Goal: Task Accomplishment & Management: Complete application form

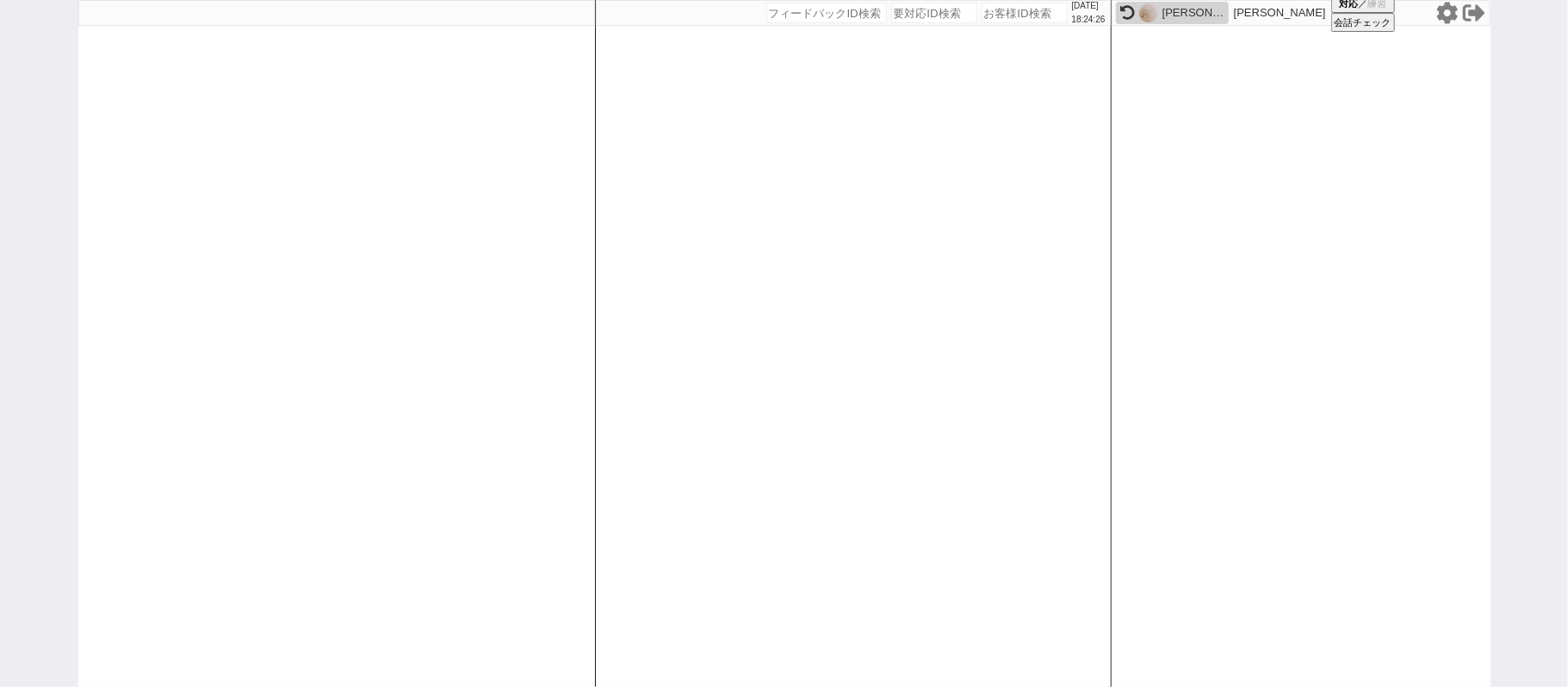
click at [1021, 17] on input "number" at bounding box center [1024, 13] width 86 height 21
paste input "611783"
type input "611783"
select select "200"
select select "2"
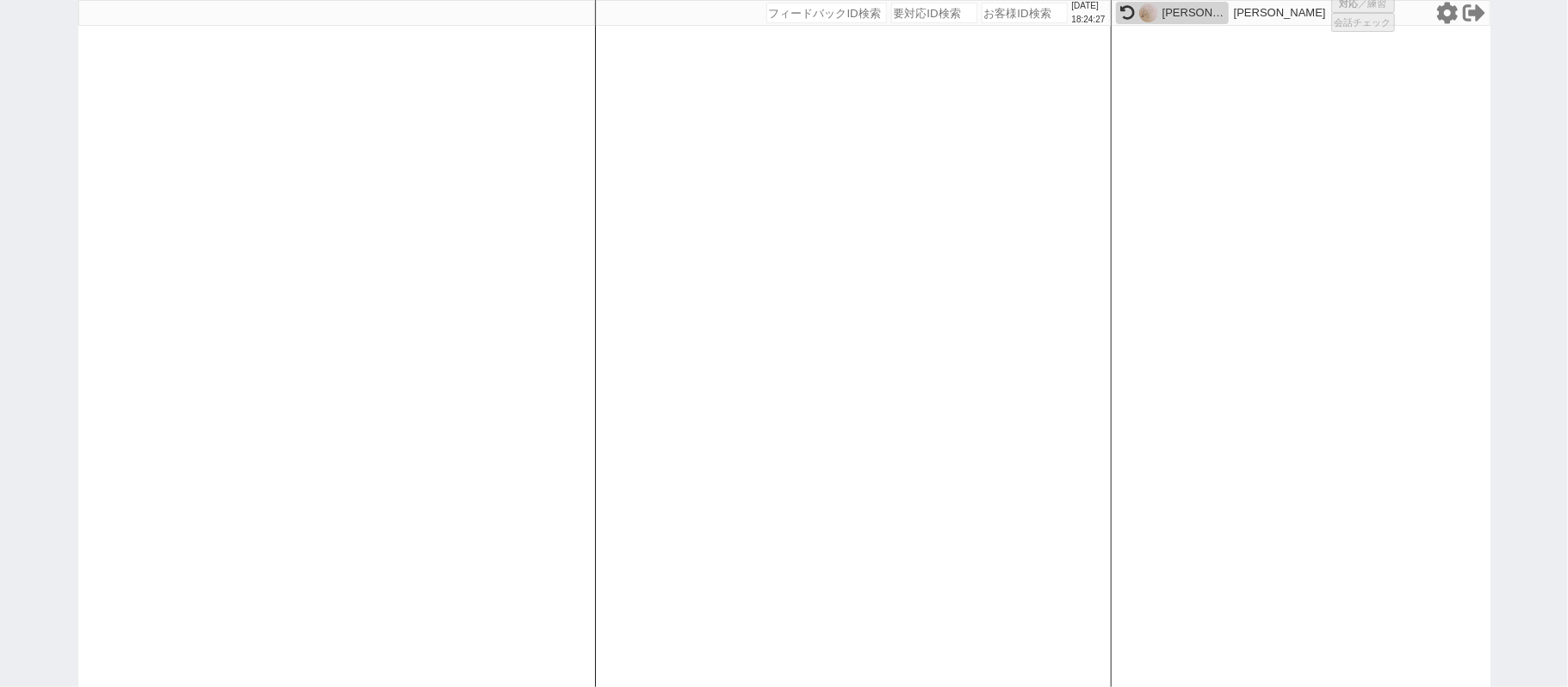
select select
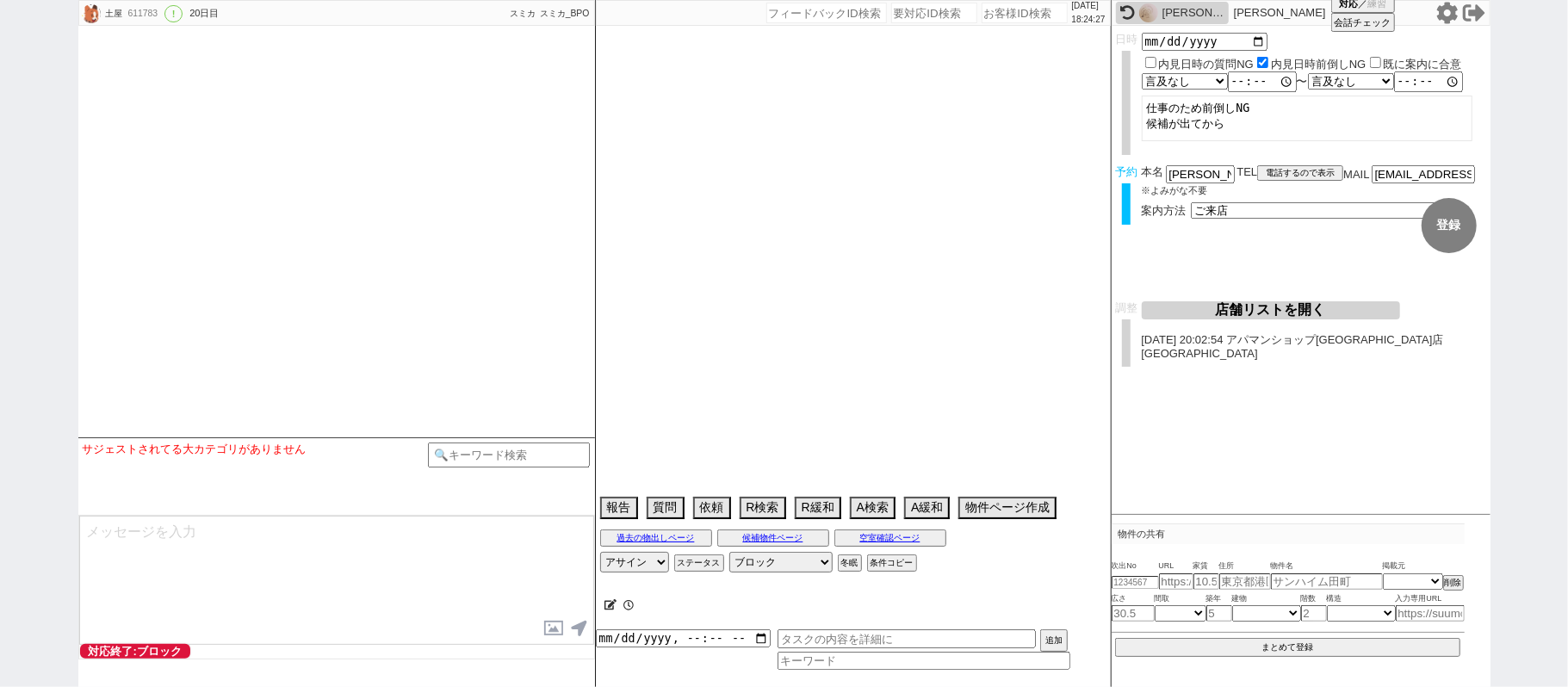
select select "15"
select select "0"
select select "813"
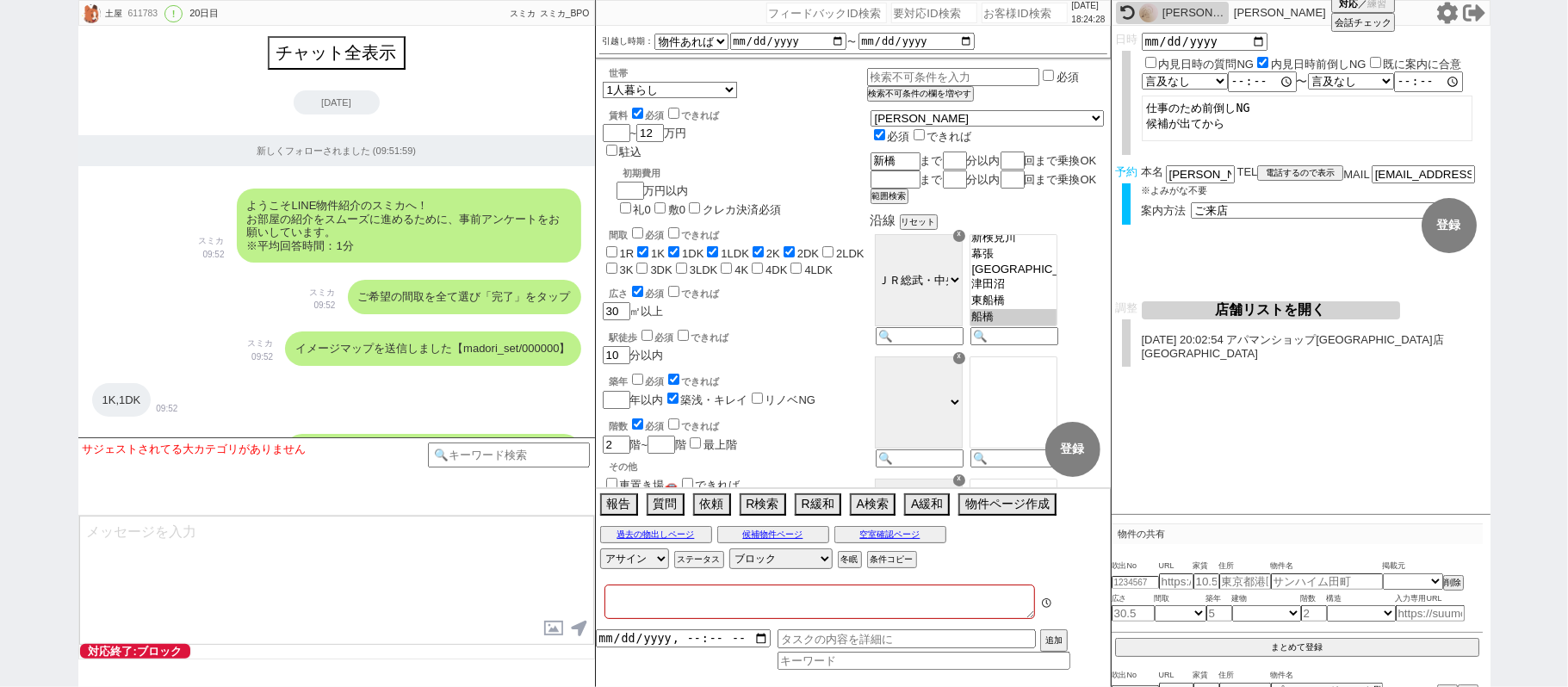
type textarea "横浜で探すなら店舗打診やり直してください"
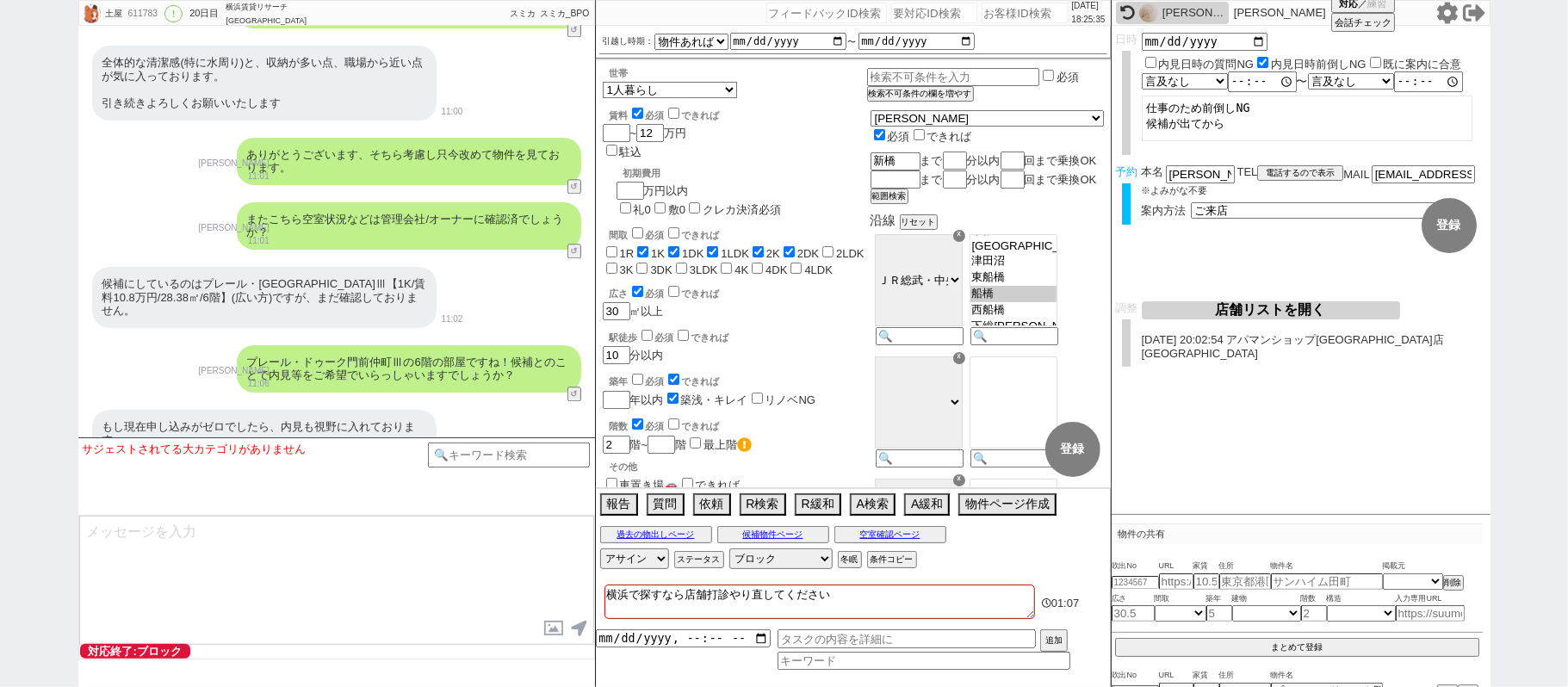
scroll to position [3118, 0]
click at [1007, 24] on div "[DATE] 18:50:49 候補物件を追加してしてください 紹介した物件一覧 他社物件を追加する 空室確認ページに追加・削除 紹介した物件一覧 他社物件を…" at bounding box center [853, 343] width 516 height 687
click at [1004, 17] on input "number" at bounding box center [1024, 13] width 86 height 21
click at [1003, 16] on input "number" at bounding box center [1024, 13] width 86 height 21
paste input "606519"
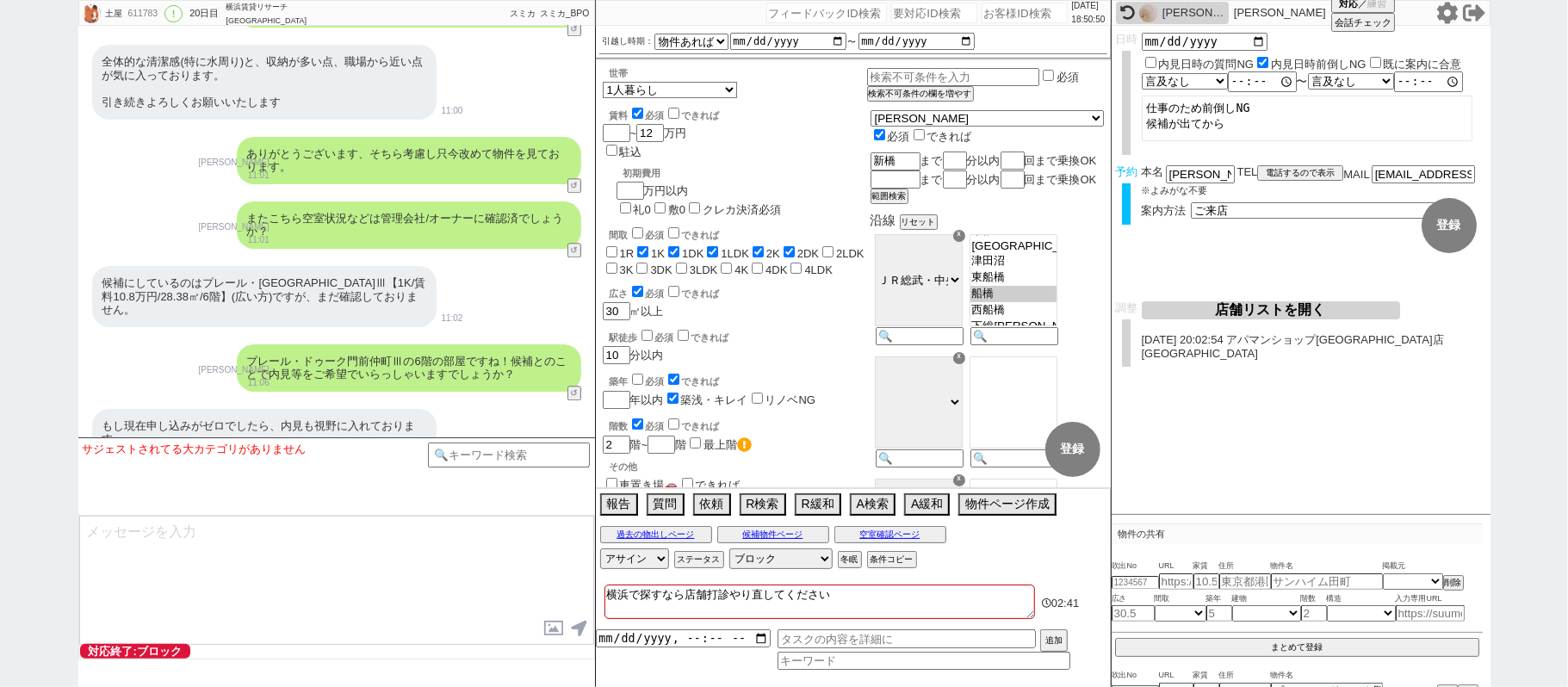
type input "606519"
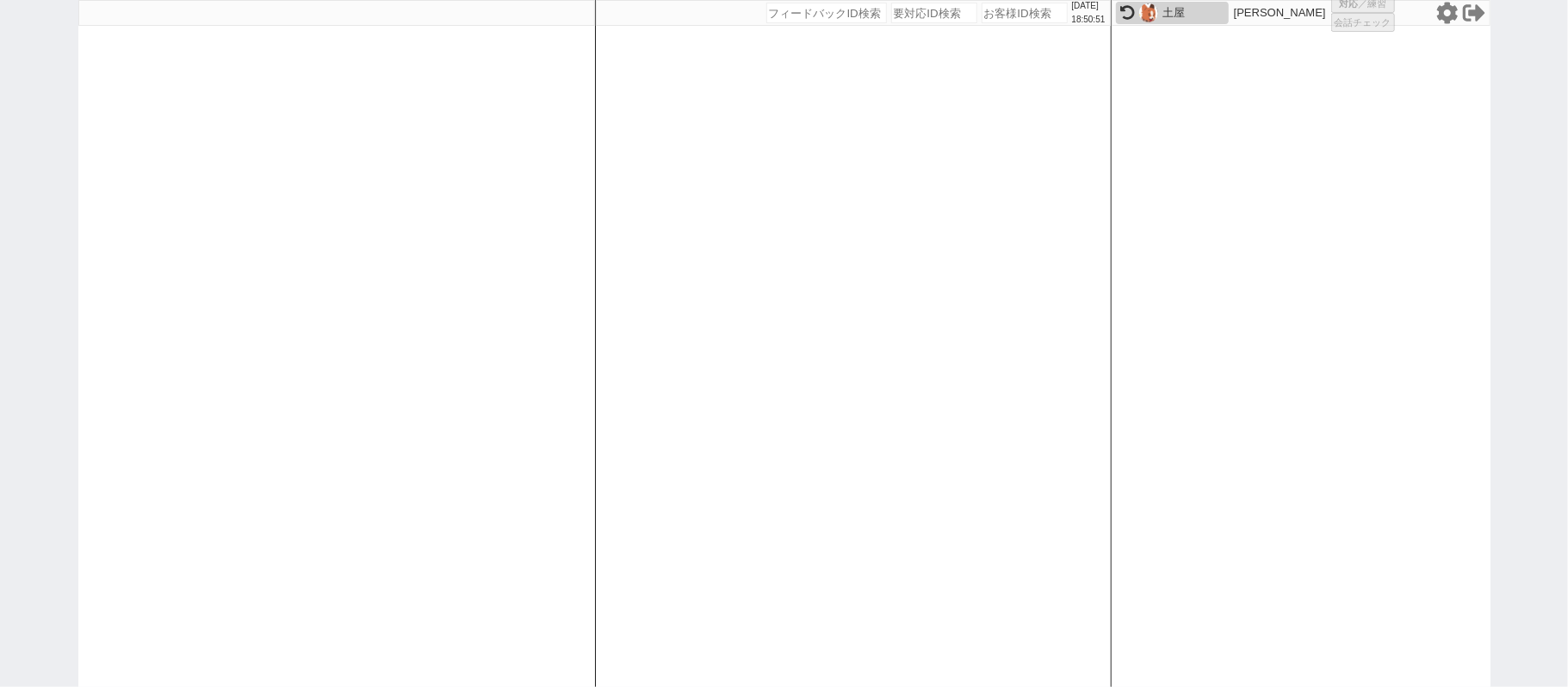
select select "400"
select select "2"
select select "5"
select select
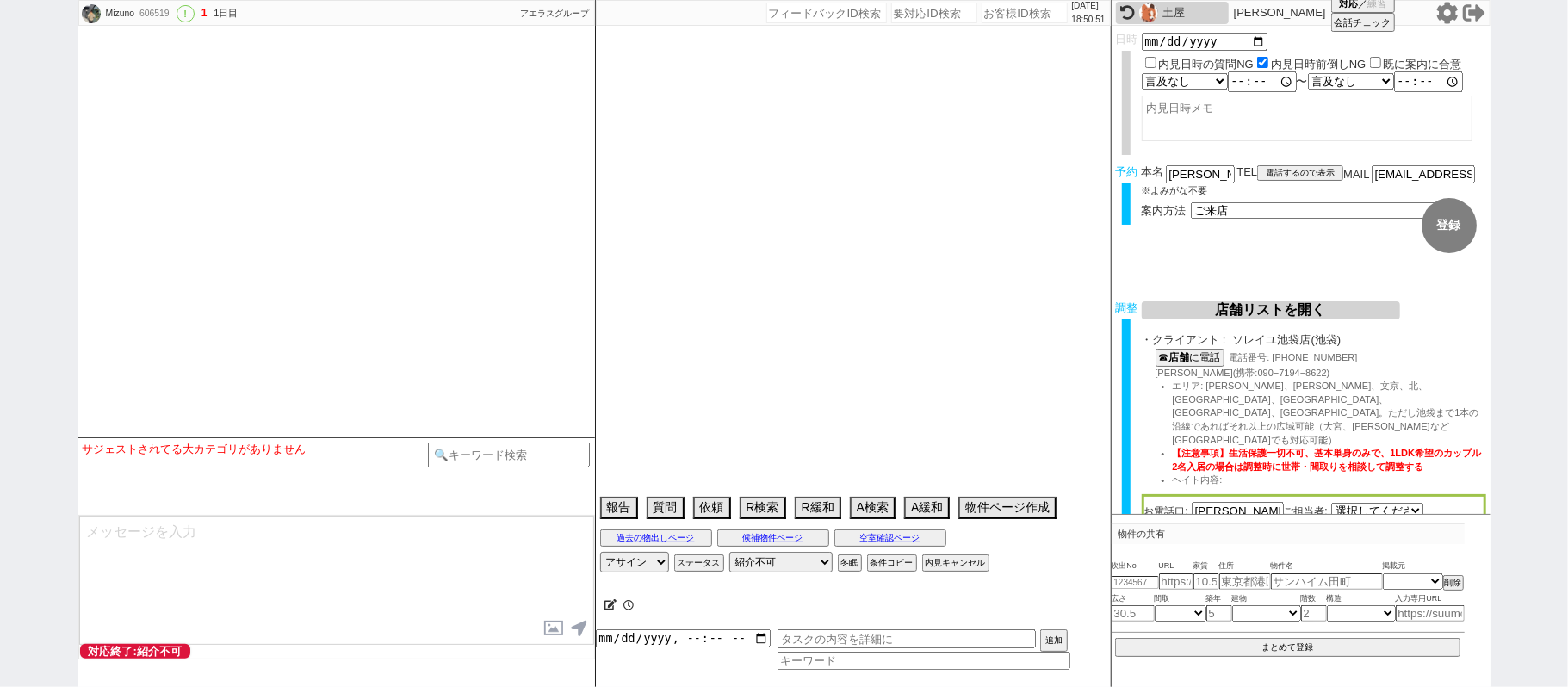
select select "540"
select select "[DATE]"
select select "10"
select select "35"
select select "0"
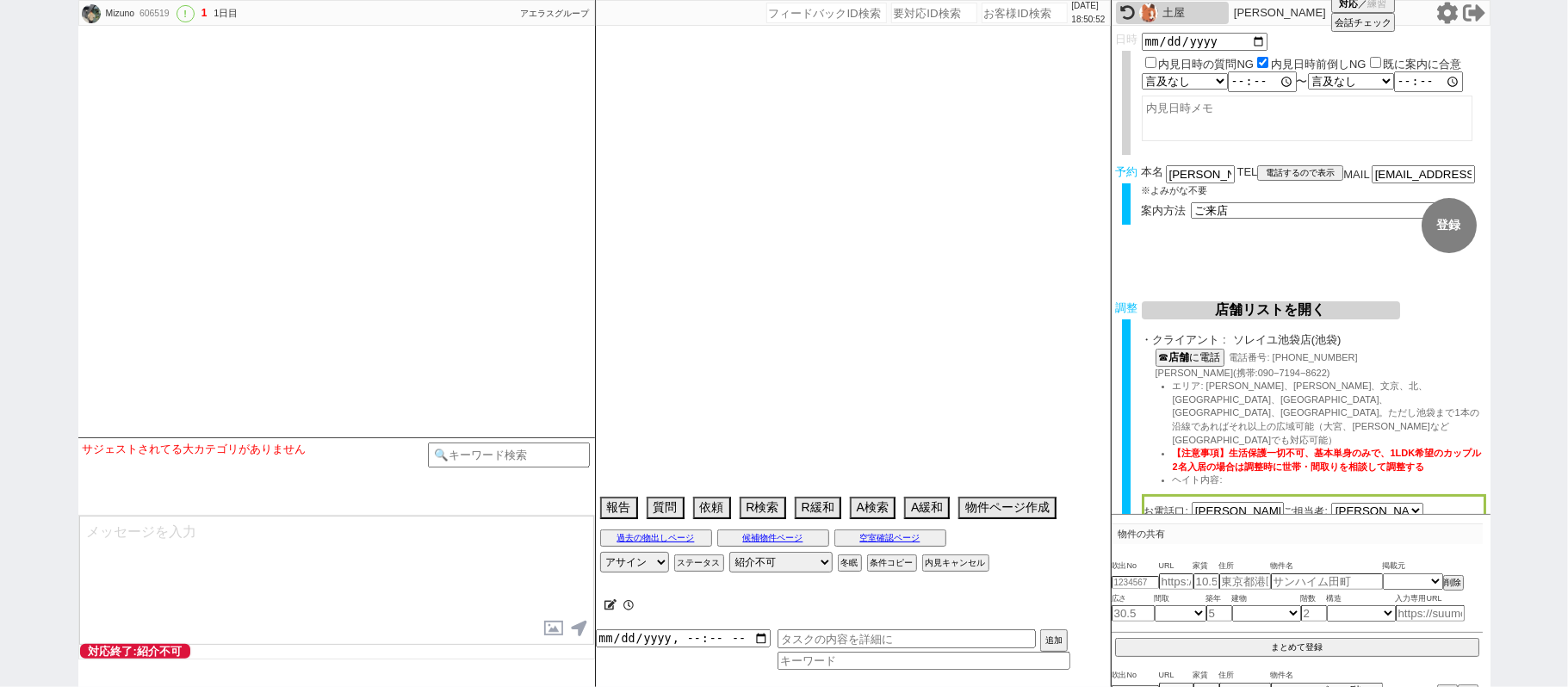
select select "20"
select select "38"
select select "[DATE]"
select select "36"
select select "[DATE]"
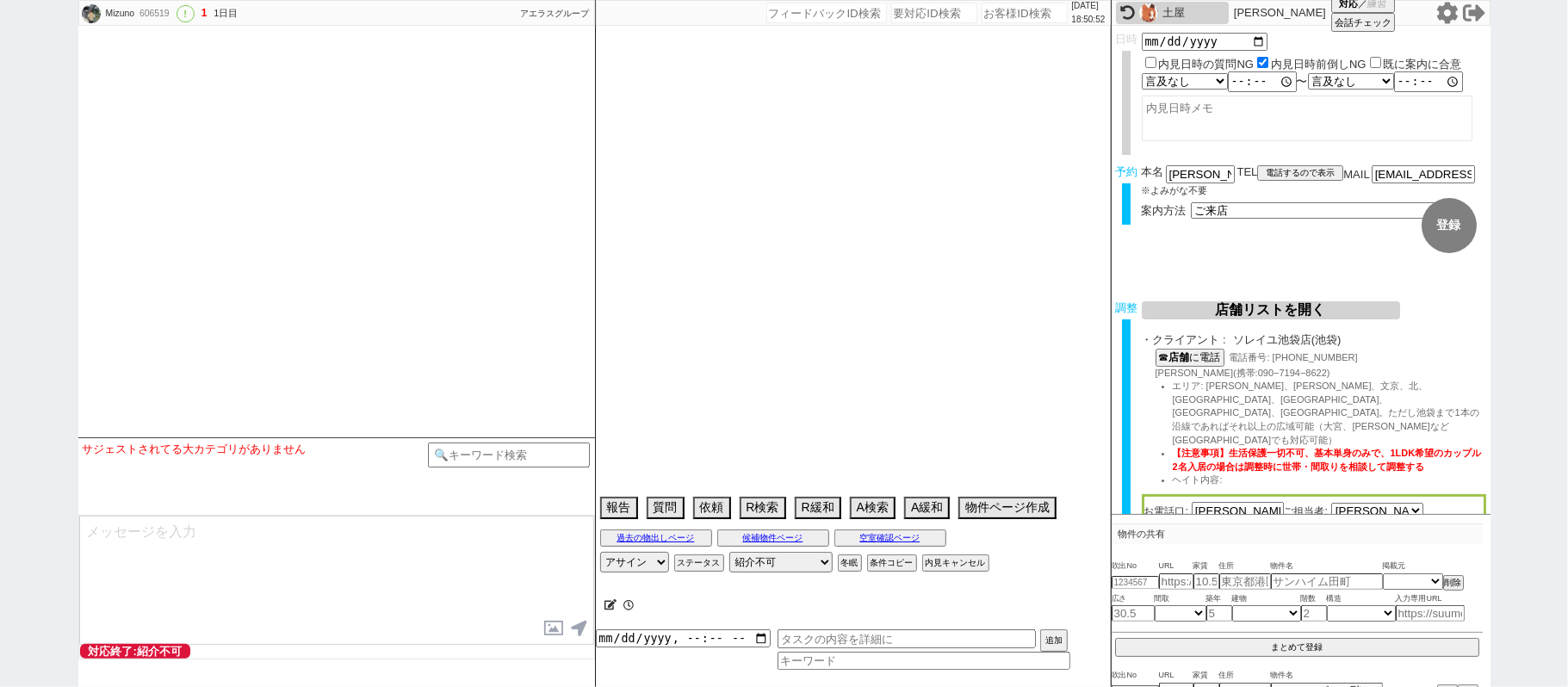
select select "37"
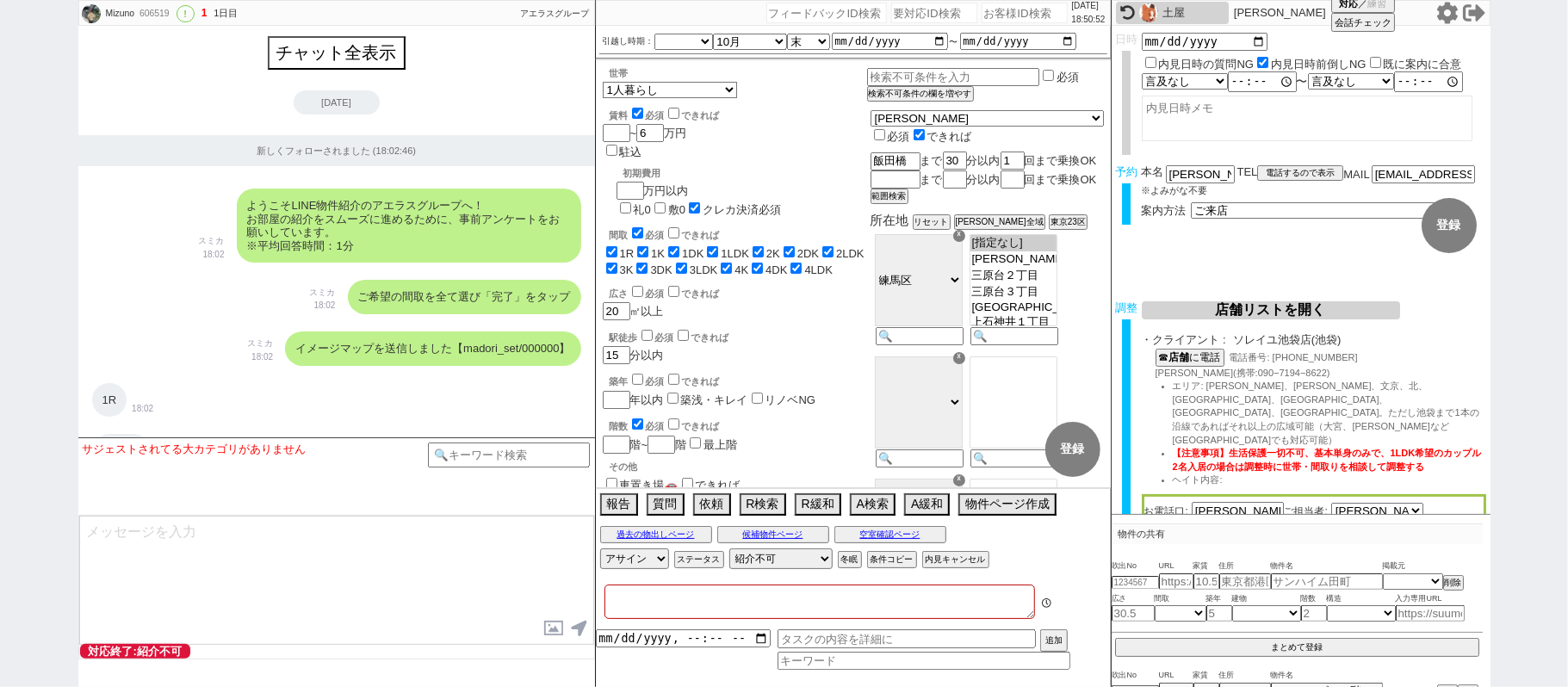
type textarea "調整後キャンセルあり ＠＠[GEOGRAPHIC_DATA]でも再開しないでいいです、ほぼ100%キャンセルになりますし来店しても事情話されたらネゴになります…"
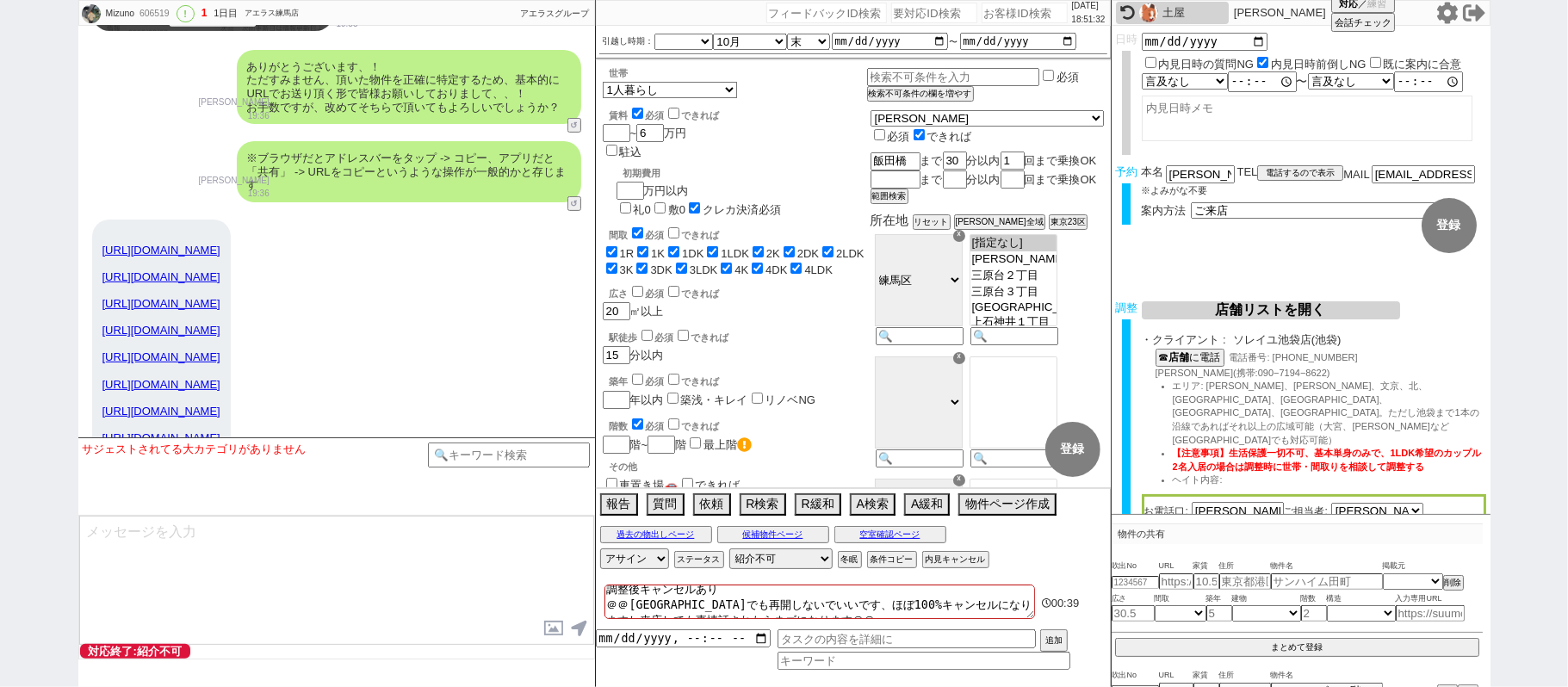
scroll to position [14501, 0]
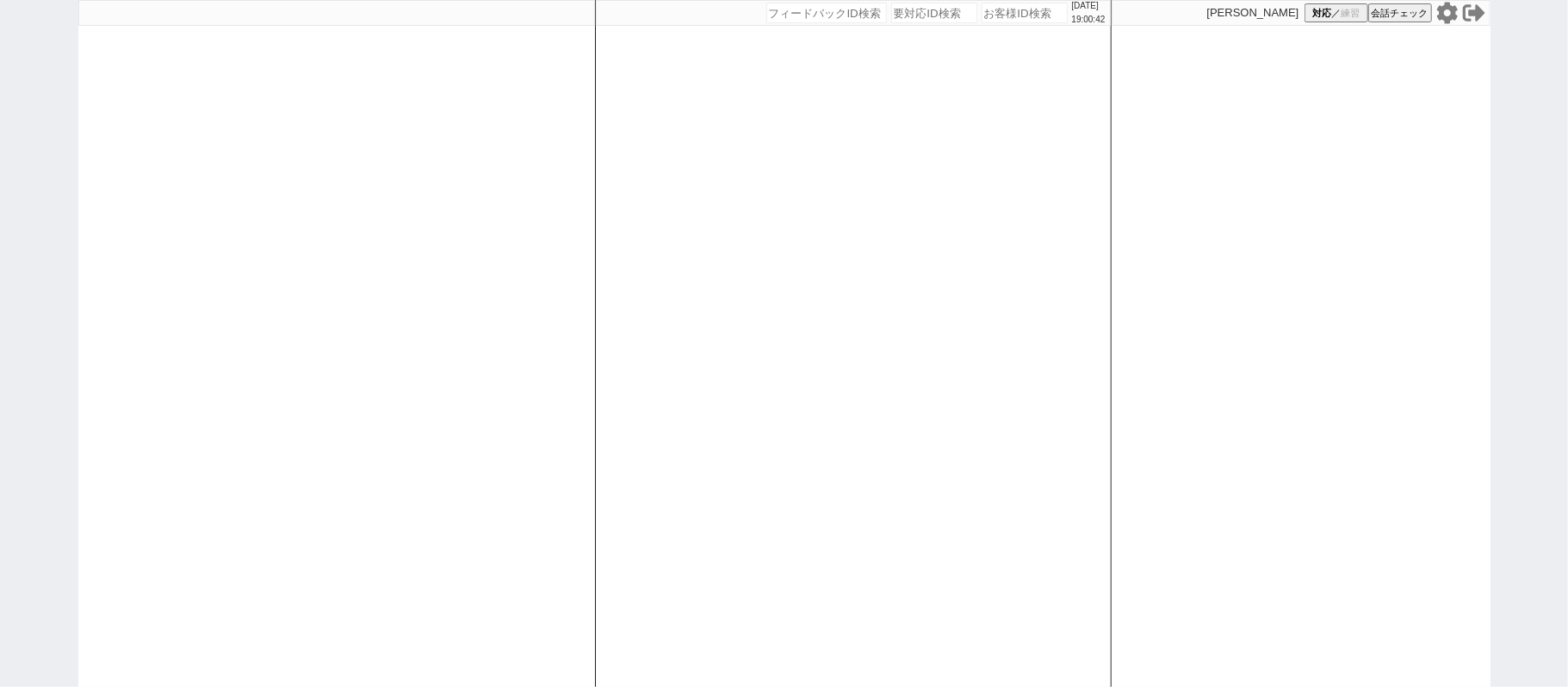
drag, startPoint x: 221, startPoint y: 228, endPoint x: 241, endPoint y: 176, distance: 55.7
click at [219, 228] on div at bounding box center [336, 343] width 516 height 687
click at [1445, 15] on icon at bounding box center [1447, 13] width 23 height 23
